Goal: Task Accomplishment & Management: Manage account settings

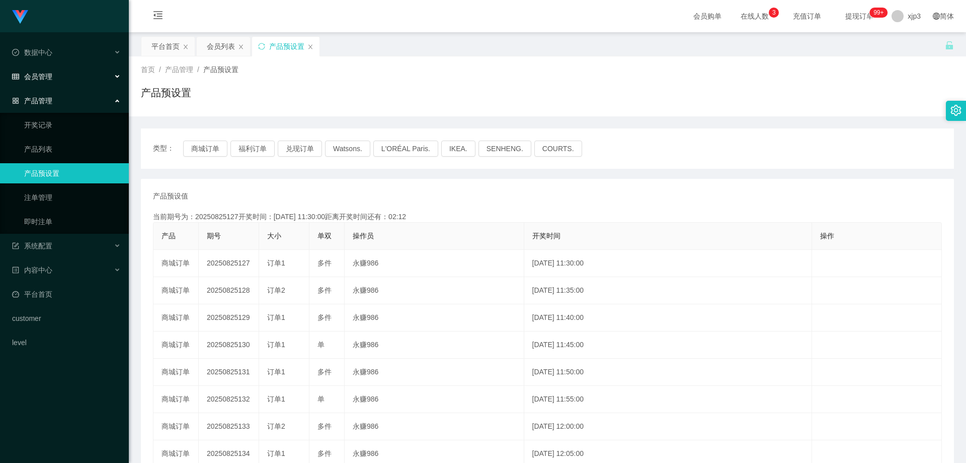
click at [48, 72] on span "会员管理" at bounding box center [32, 76] width 40 height 8
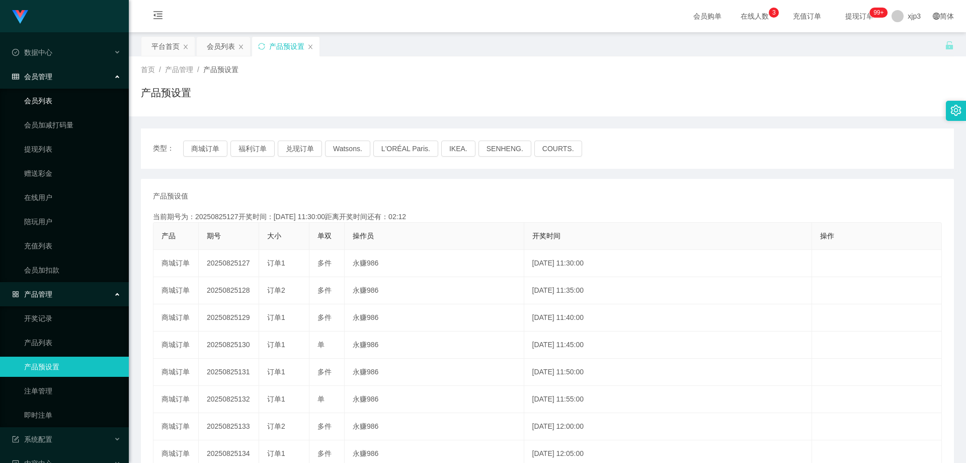
click at [57, 98] on link "会员列表" at bounding box center [72, 101] width 97 height 20
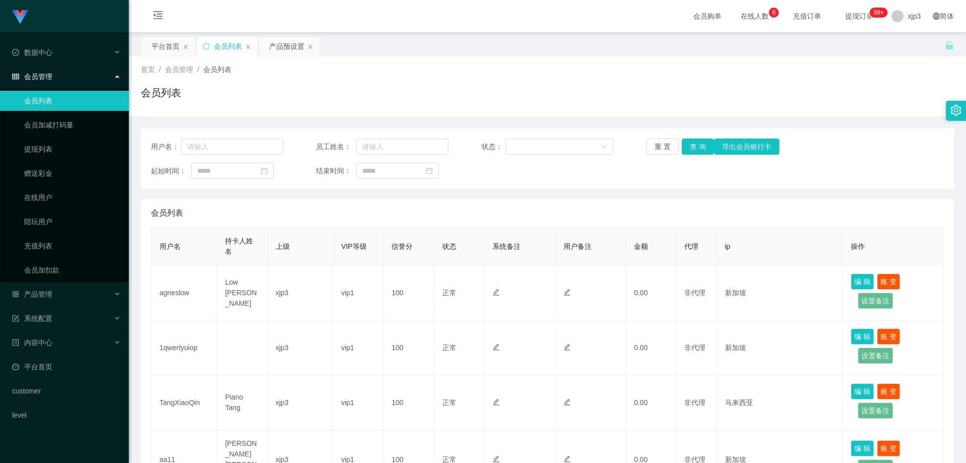
scroll to position [201, 0]
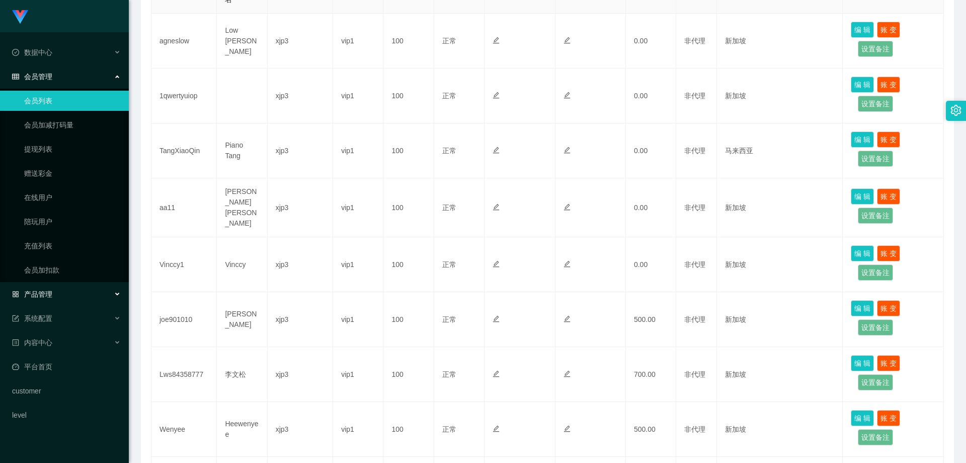
drag, startPoint x: 66, startPoint y: 296, endPoint x: 66, endPoint y: 307, distance: 11.1
click at [66, 296] on div "产品管理" at bounding box center [64, 294] width 129 height 20
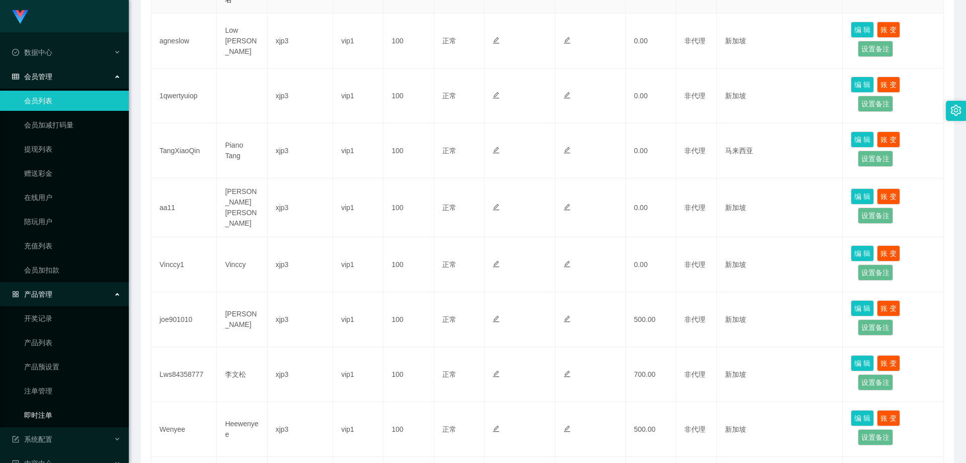
click at [56, 416] on link "即时注单" at bounding box center [72, 415] width 97 height 20
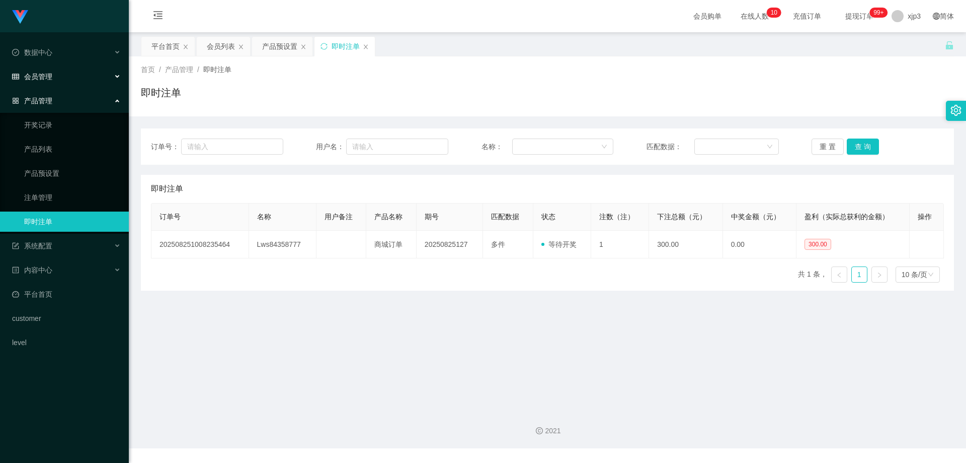
drag, startPoint x: 46, startPoint y: 74, endPoint x: 43, endPoint y: 70, distance: 5.4
click at [46, 74] on span "会员管理" at bounding box center [32, 76] width 40 height 8
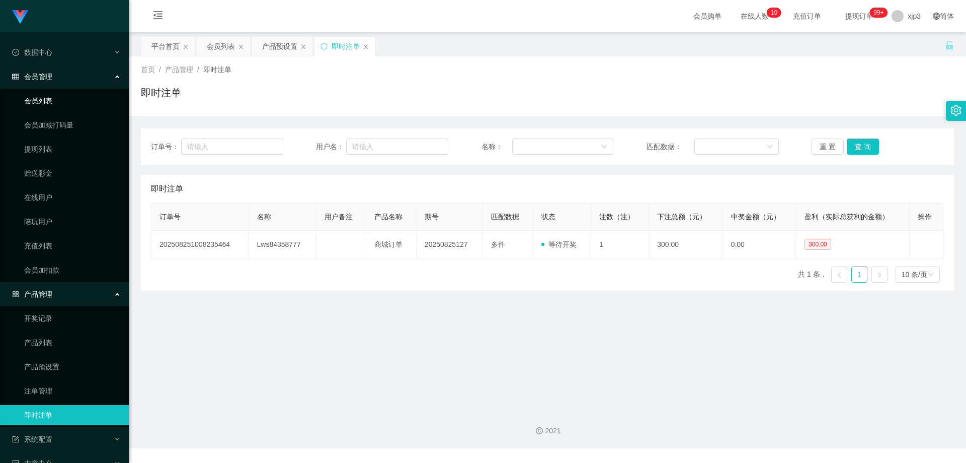
click at [50, 95] on link "会员列表" at bounding box center [72, 101] width 97 height 20
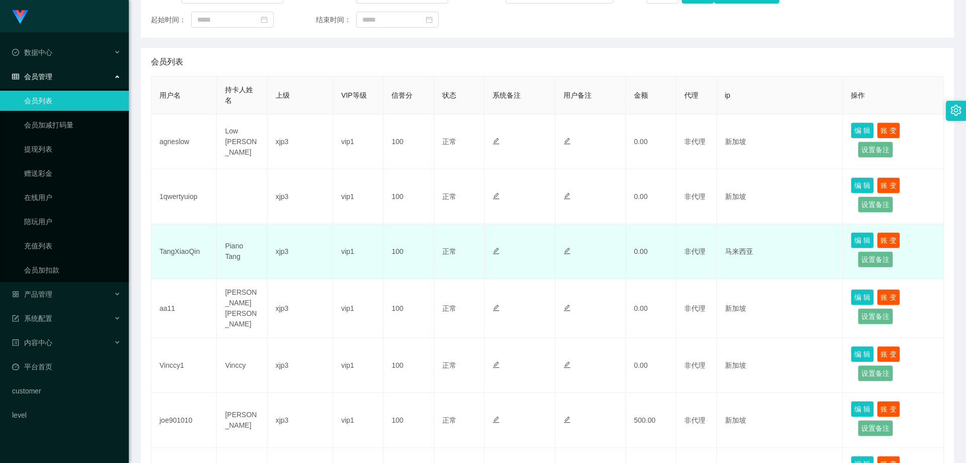
scroll to position [252, 0]
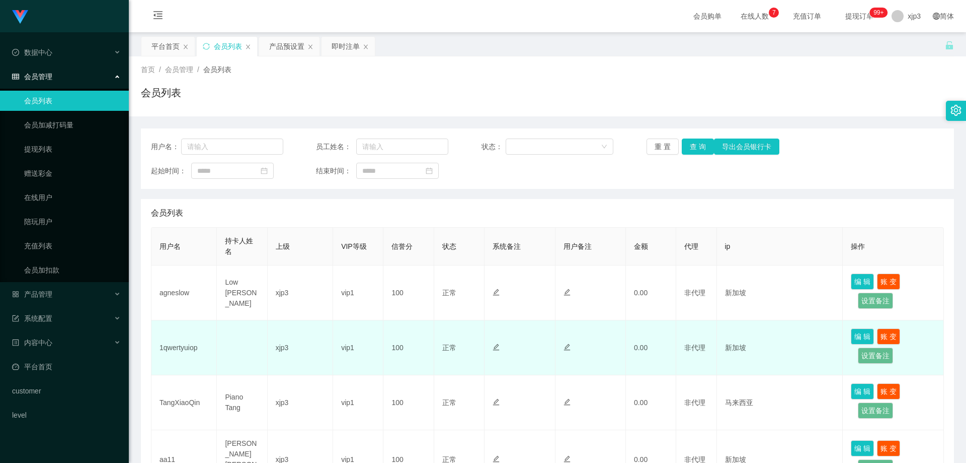
scroll to position [201, 0]
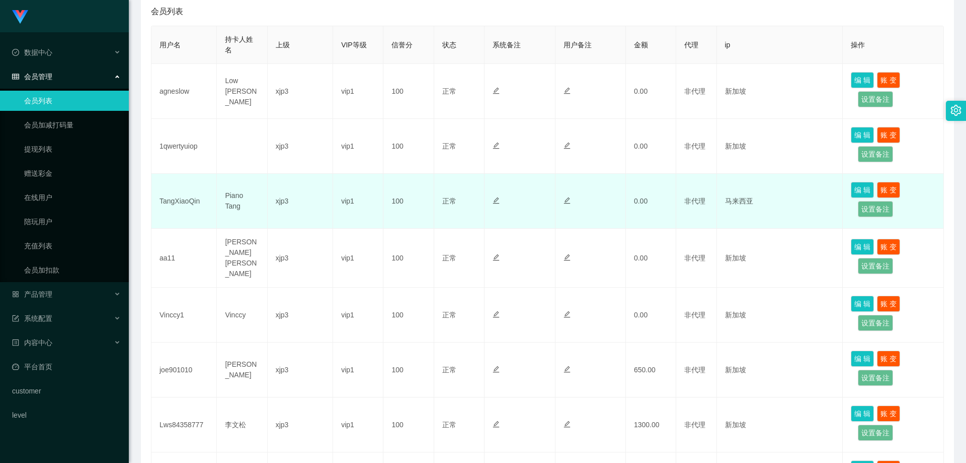
scroll to position [252, 0]
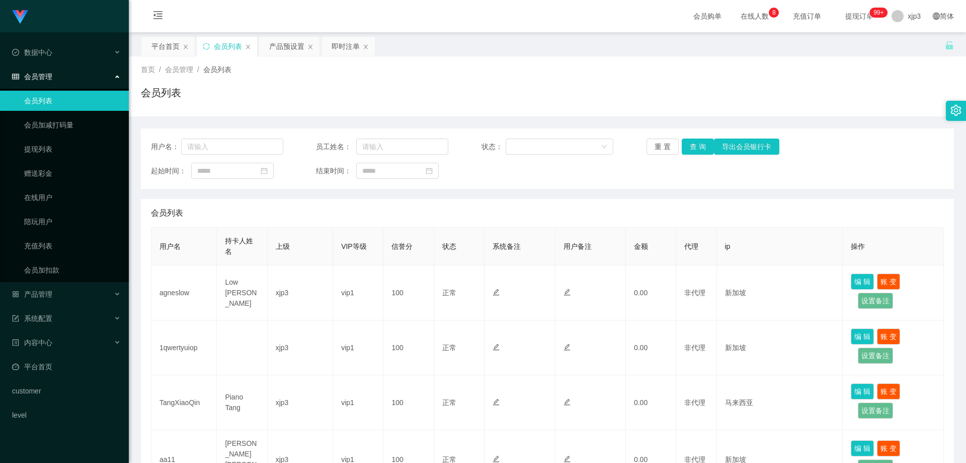
scroll to position [201, 0]
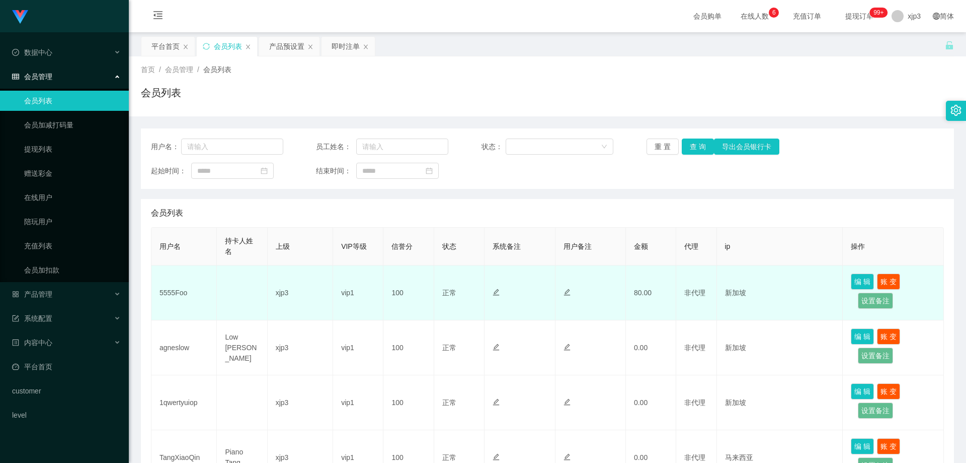
scroll to position [302, 0]
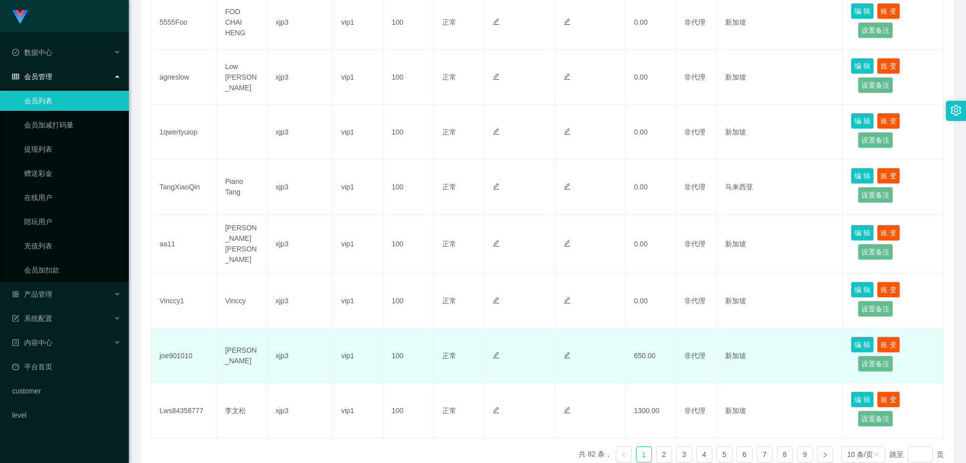
scroll to position [430, 0]
